Goal: Use online tool/utility: Utilize a website feature to perform a specific function

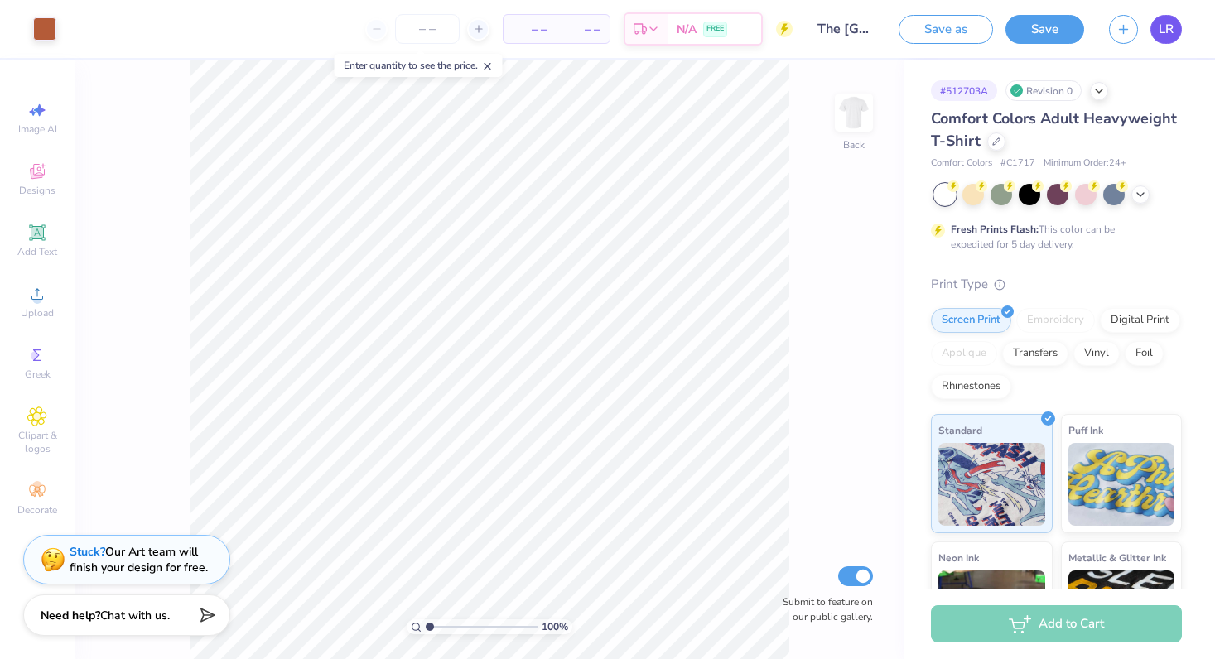
click at [1162, 28] on span "LR" at bounding box center [1165, 29] width 15 height 19
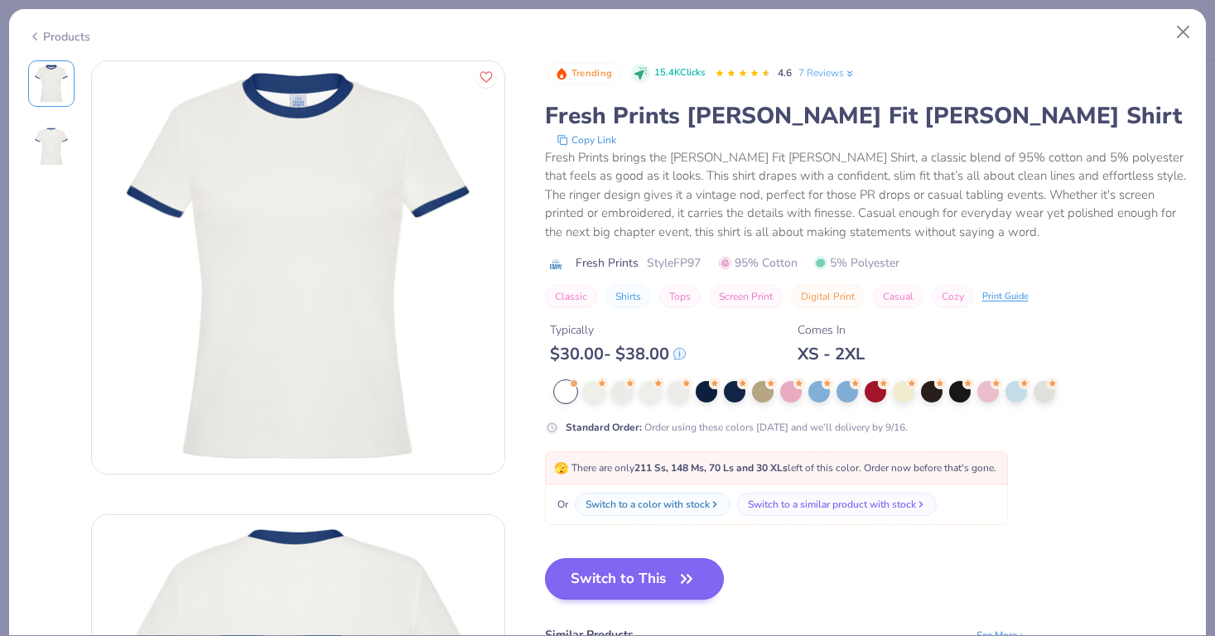
click at [666, 580] on button "Switch to This" at bounding box center [635, 578] width 180 height 41
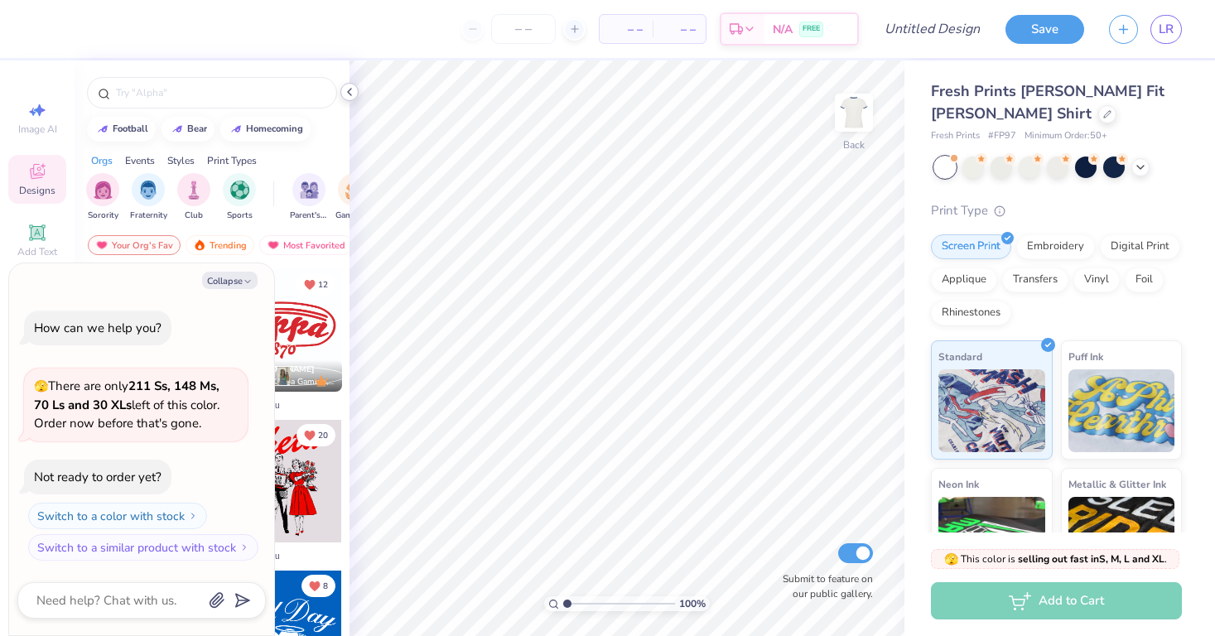
click at [345, 91] on icon at bounding box center [349, 91] width 13 height 13
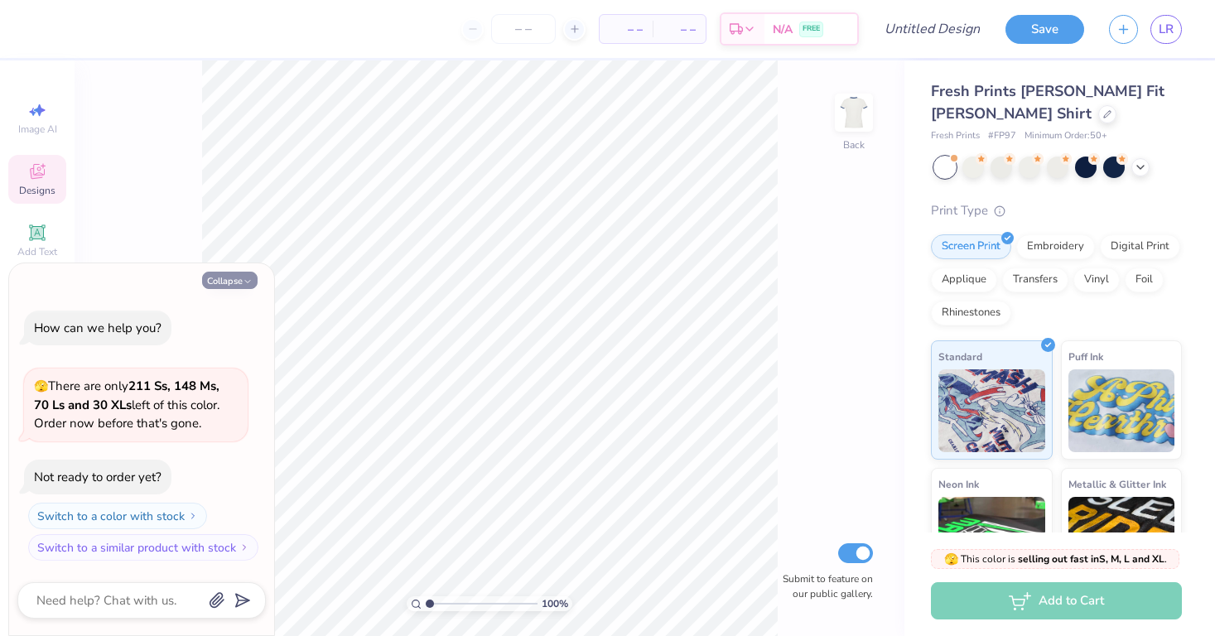
click at [248, 281] on icon "button" at bounding box center [248, 282] width 10 height 10
type textarea "x"
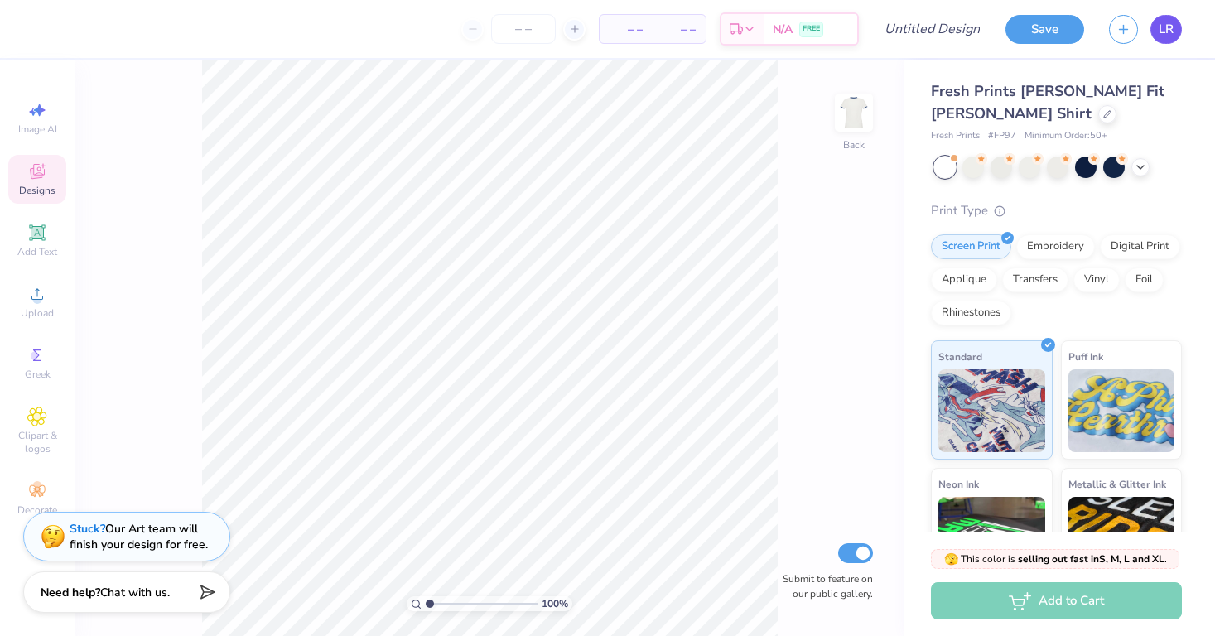
click at [1165, 34] on span "LR" at bounding box center [1165, 29] width 15 height 19
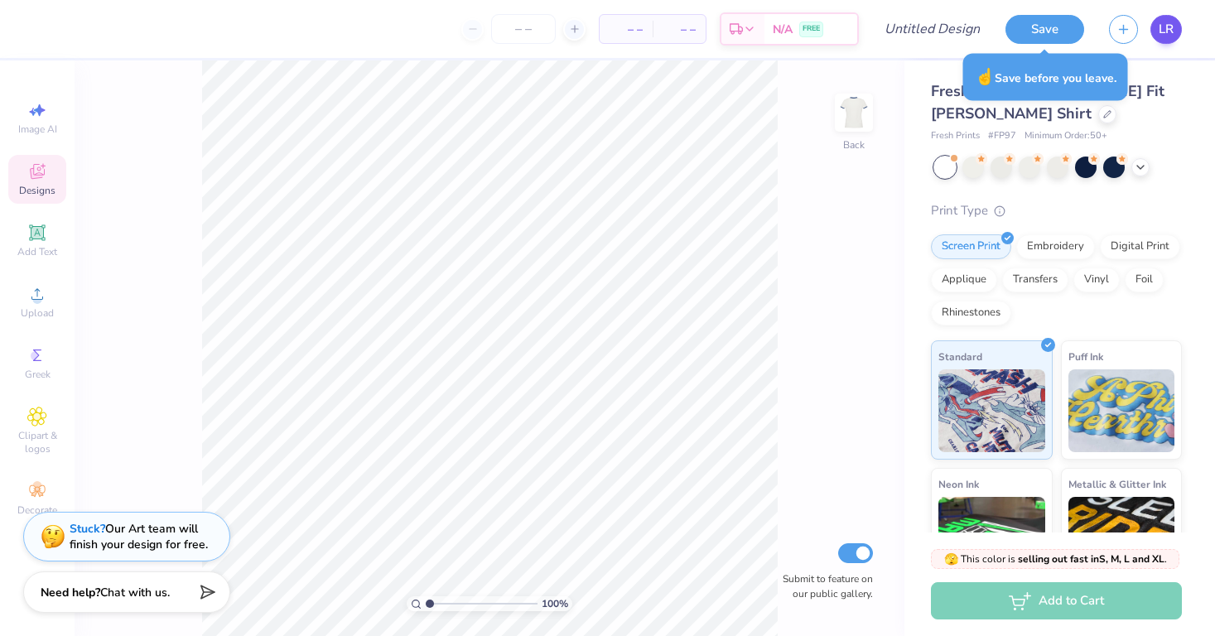
click at [1173, 27] on link "LR" at bounding box center [1165, 29] width 31 height 29
